Goal: Task Accomplishment & Management: Use online tool/utility

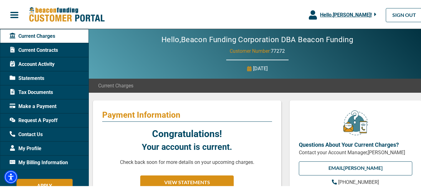
click at [309, 15] on icon "button" at bounding box center [313, 13] width 8 height 9
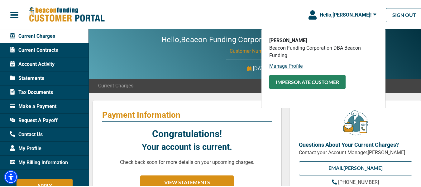
click at [297, 83] on button "Impersonate Customer" at bounding box center [307, 81] width 76 height 14
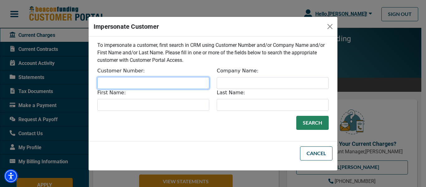
click at [170, 82] on input "Customer Number:" at bounding box center [153, 83] width 112 height 12
type input "33488"
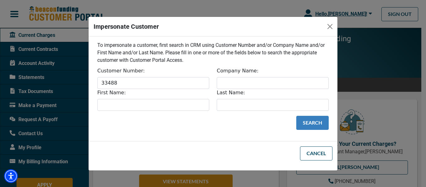
click at [311, 123] on button "Search" at bounding box center [312, 123] width 32 height 14
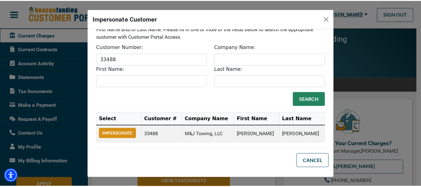
scroll to position [20, 0]
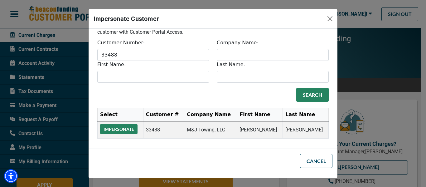
click at [133, 128] on button "Impersonate" at bounding box center [118, 129] width 37 height 10
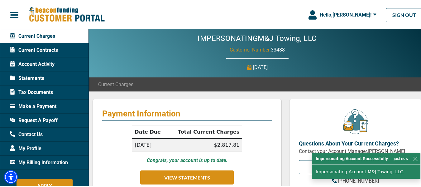
scroll to position [0, 0]
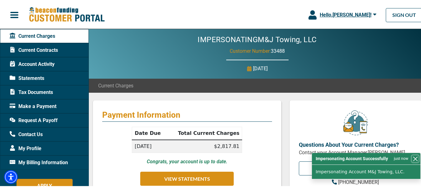
click at [412, 159] on button "Close" at bounding box center [415, 157] width 7 height 7
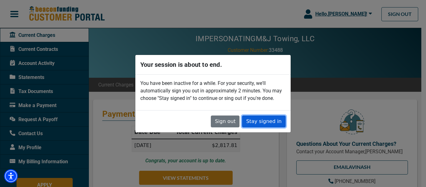
click at [264, 126] on button "Stay signed in" at bounding box center [264, 121] width 44 height 12
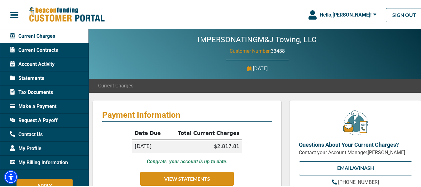
click at [71, 107] on div "Make a Payment" at bounding box center [44, 105] width 89 height 14
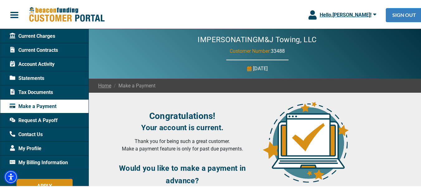
click at [393, 15] on link "SIGN OUT" at bounding box center [404, 14] width 37 height 14
